Goal: Information Seeking & Learning: Find contact information

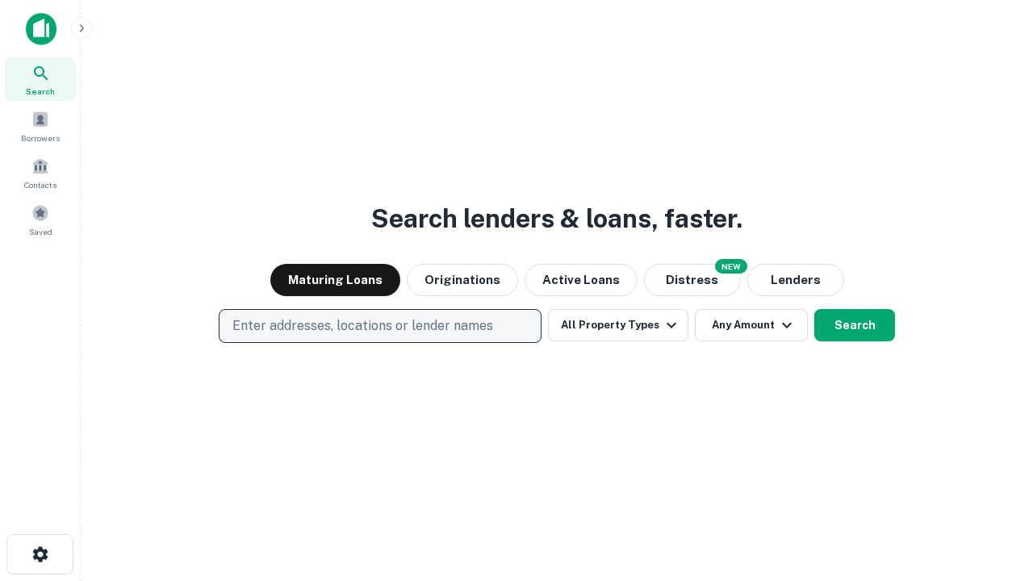
click at [379, 326] on p "Enter addresses, locations or lender names" at bounding box center [363, 325] width 261 height 19
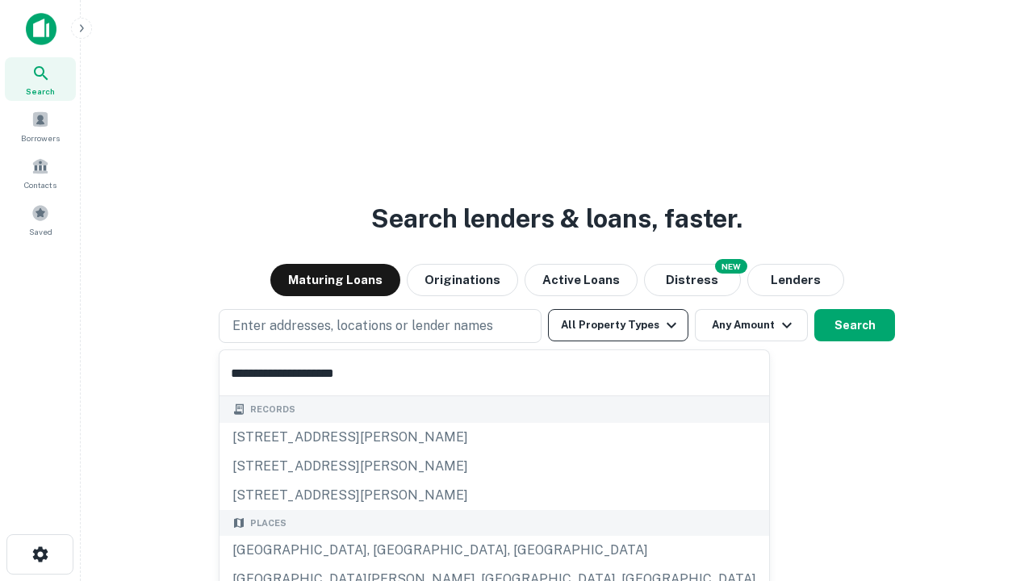
click at [386, 551] on div "[GEOGRAPHIC_DATA], [GEOGRAPHIC_DATA], [GEOGRAPHIC_DATA]" at bounding box center [495, 550] width 550 height 29
click at [618, 325] on button "All Property Types" at bounding box center [618, 325] width 140 height 32
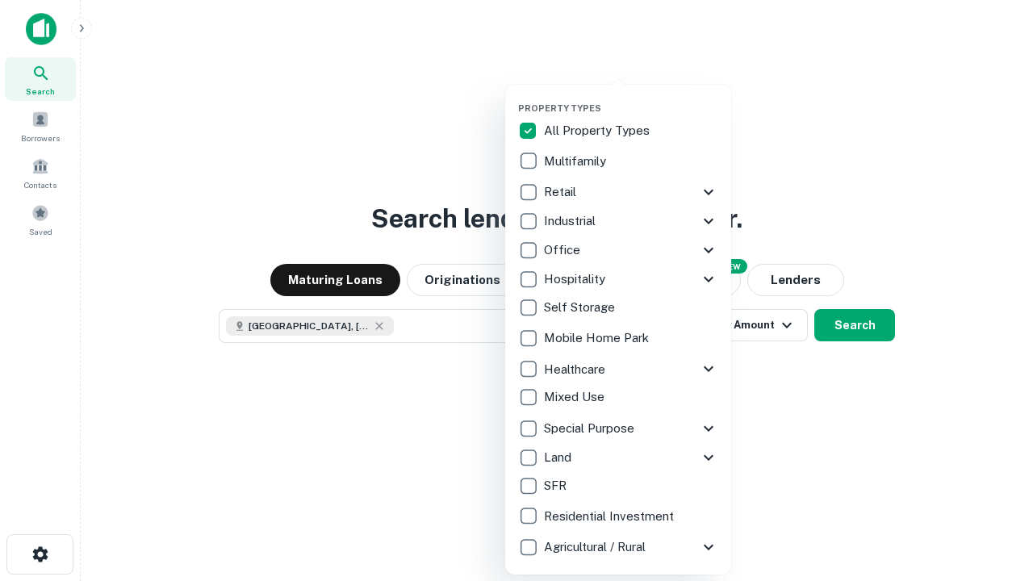
click at [631, 98] on button "button" at bounding box center [631, 98] width 226 height 1
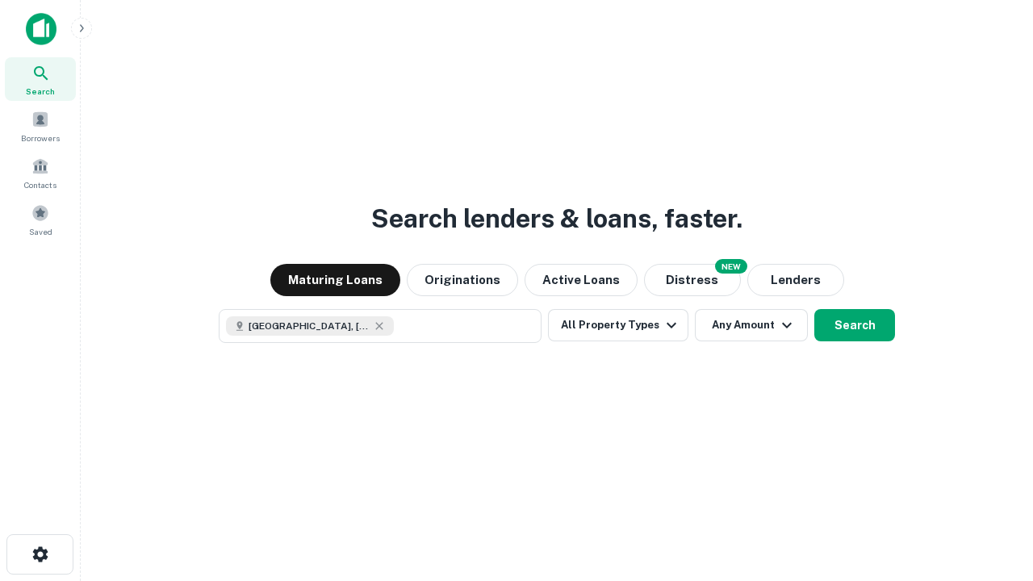
scroll to position [26, 0]
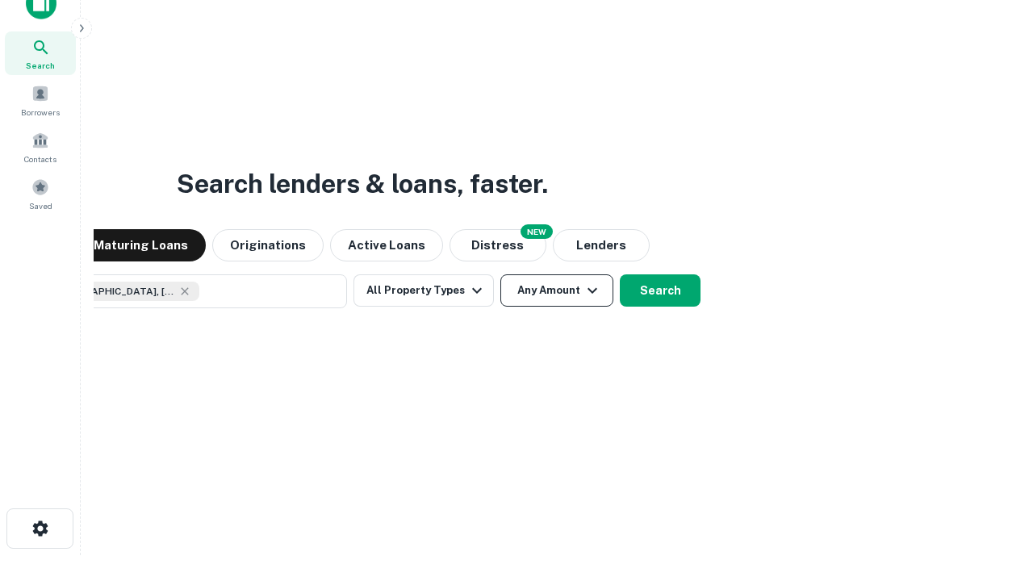
click at [501, 274] on button "Any Amount" at bounding box center [557, 290] width 113 height 32
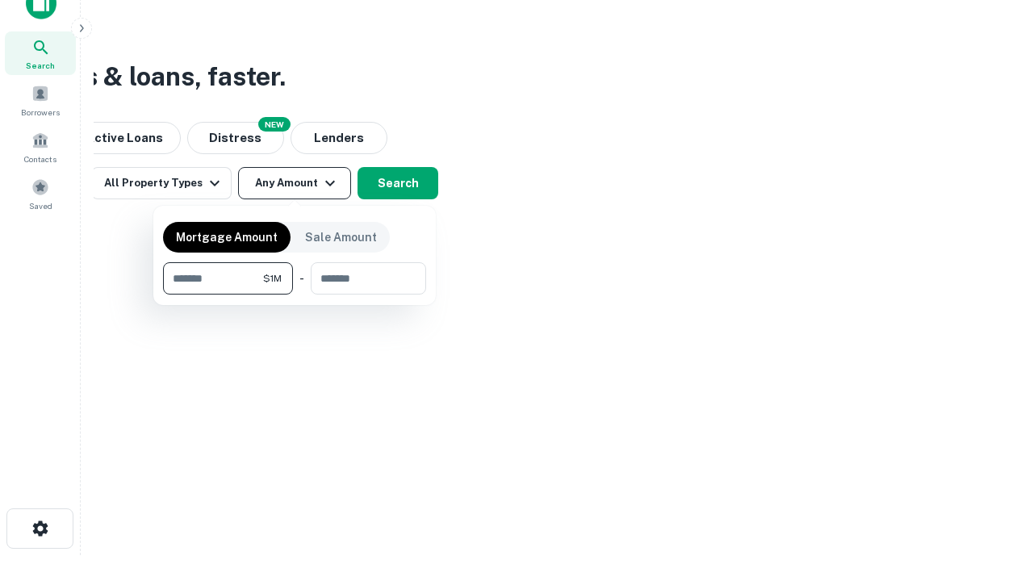
type input "*******"
click at [295, 295] on button "button" at bounding box center [294, 295] width 263 height 1
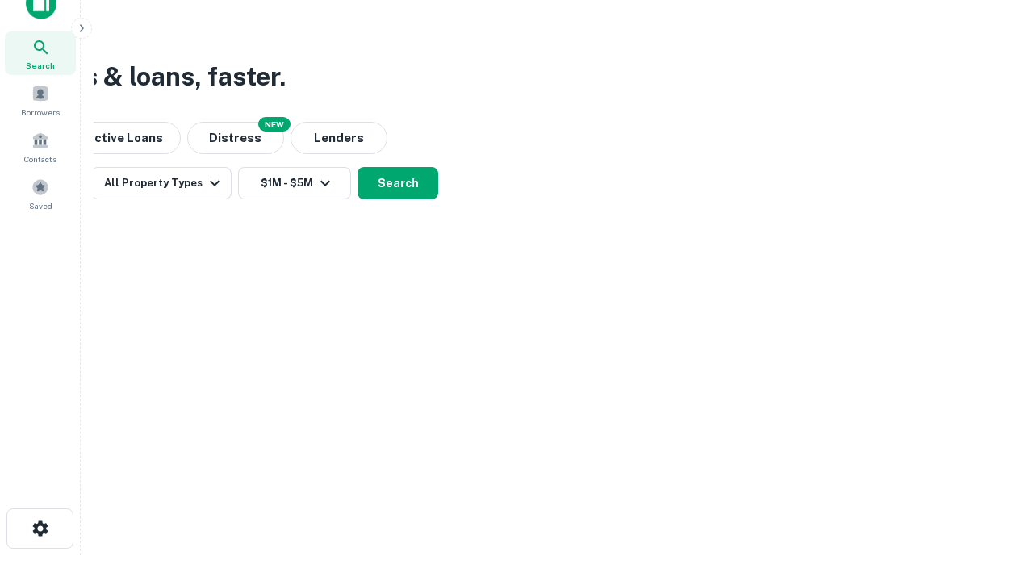
scroll to position [26, 0]
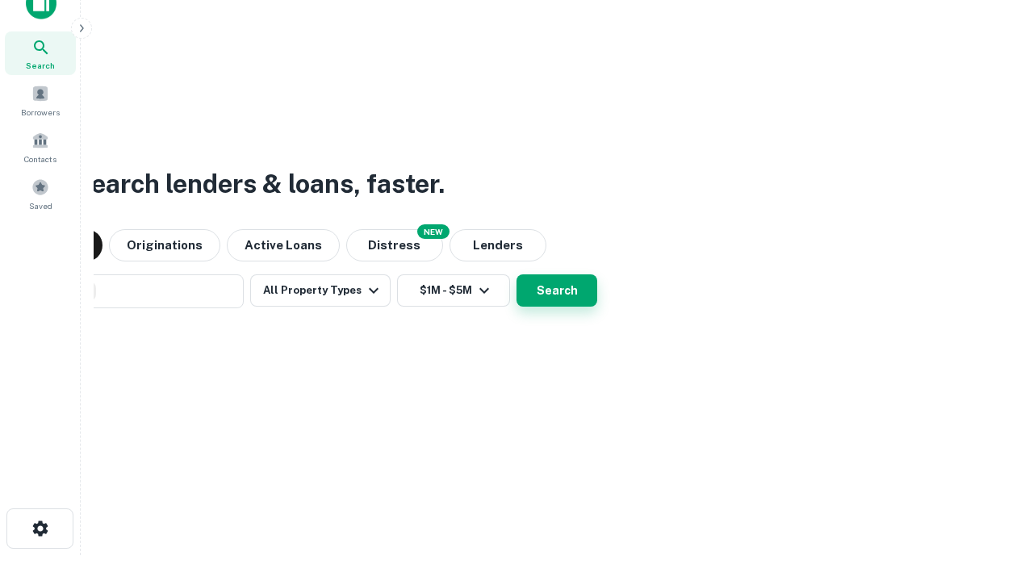
click at [517, 274] on button "Search" at bounding box center [557, 290] width 81 height 32
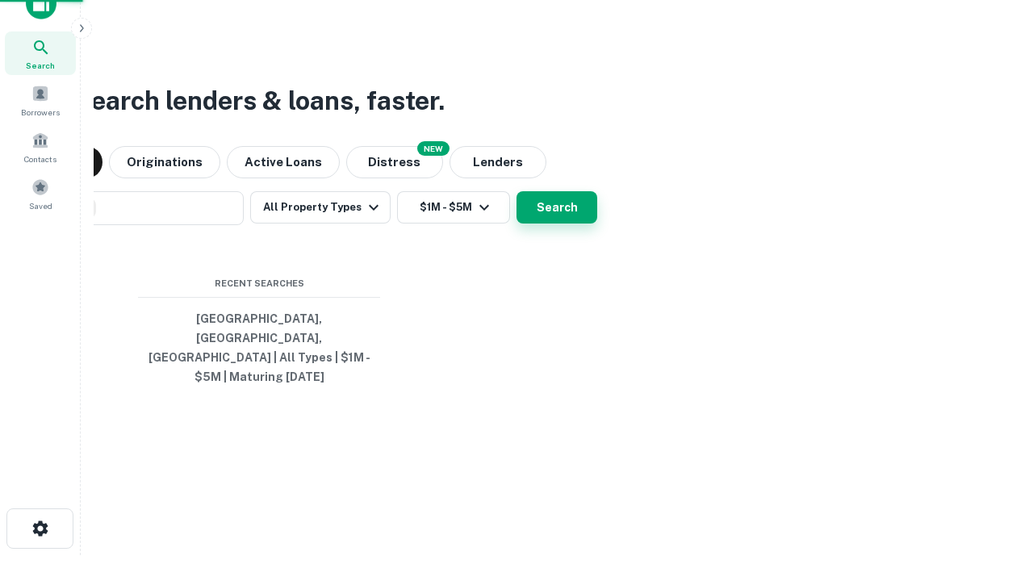
scroll to position [52, 457]
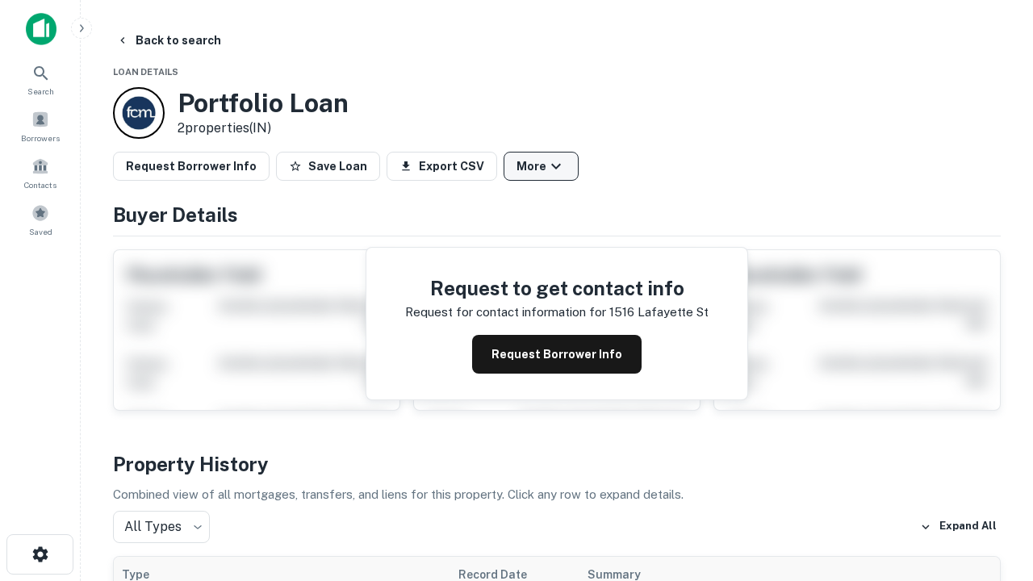
click at [541, 166] on button "More" at bounding box center [541, 166] width 75 height 29
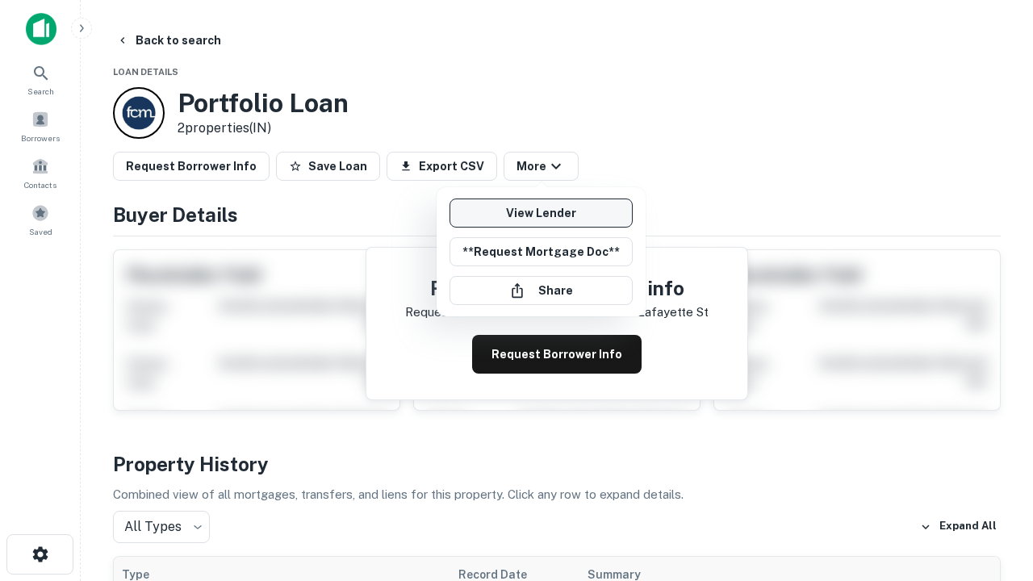
click at [541, 213] on link "View Lender" at bounding box center [541, 213] width 183 height 29
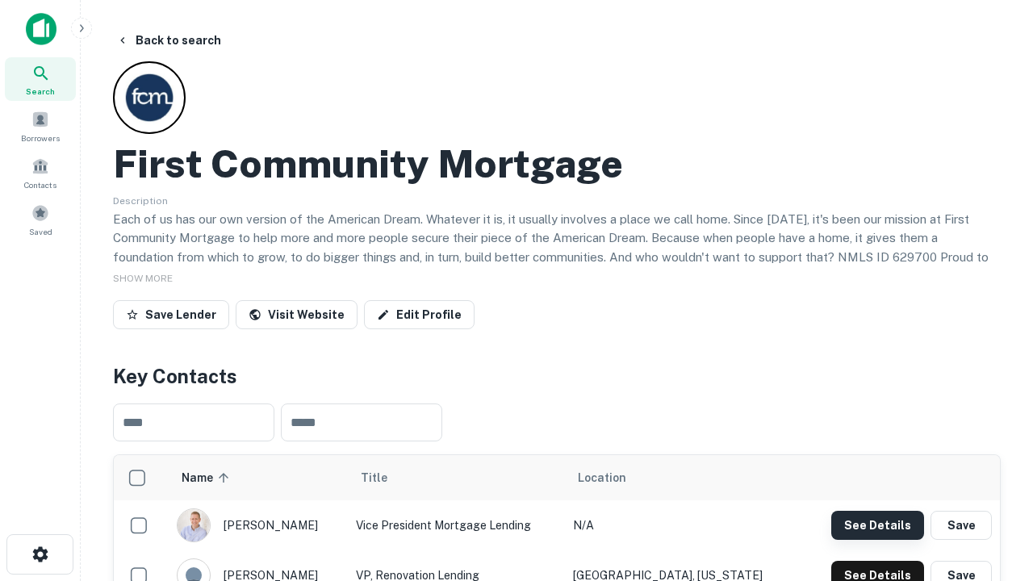
click at [878, 525] on button "See Details" at bounding box center [878, 525] width 93 height 29
